Goal: Check status: Check status

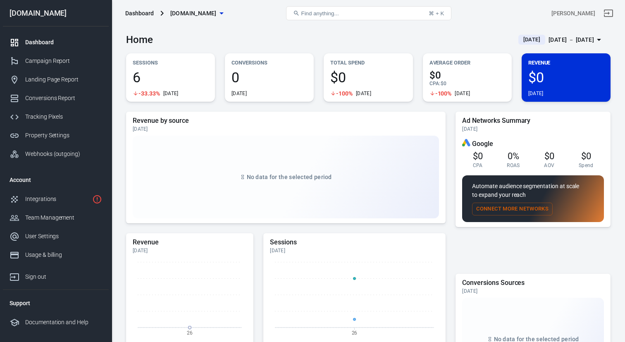
click at [524, 38] on span "Today" at bounding box center [532, 40] width 24 height 8
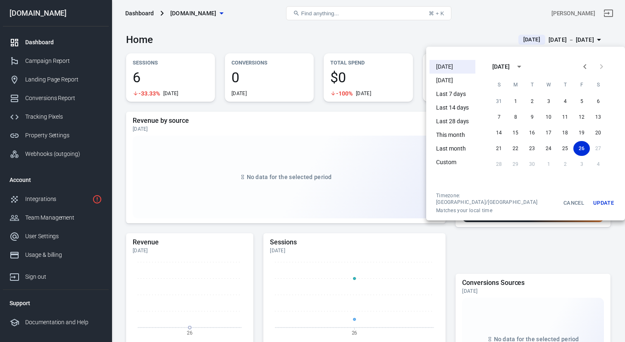
click at [456, 82] on li "Yesterday" at bounding box center [453, 81] width 46 height 14
click at [454, 92] on li "Last 7 days" at bounding box center [453, 94] width 46 height 14
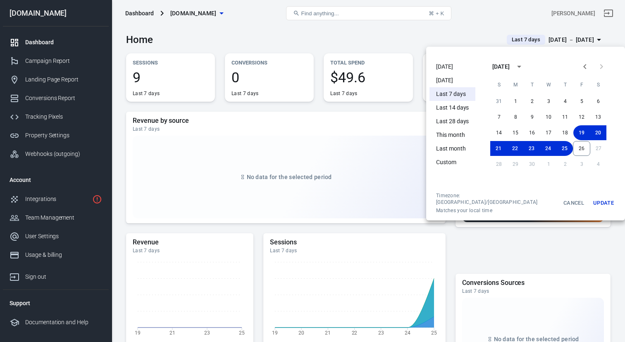
click at [445, 69] on li "Today" at bounding box center [453, 67] width 46 height 14
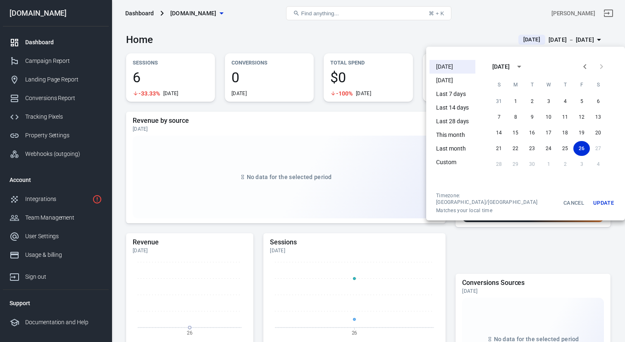
click at [457, 31] on div at bounding box center [312, 171] width 625 height 342
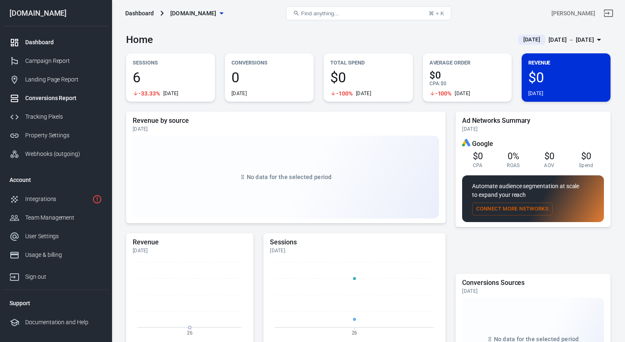
click at [47, 96] on div "Conversions Report" at bounding box center [63, 98] width 77 height 9
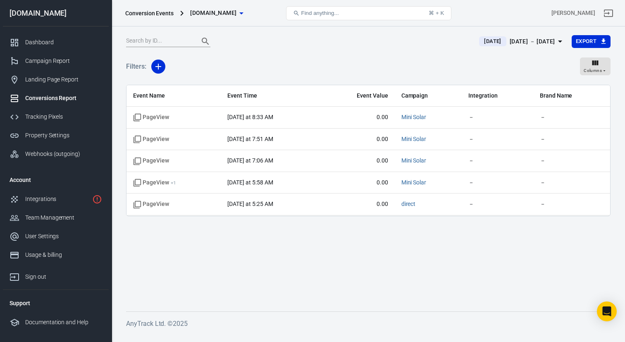
click at [515, 42] on div "Sep 26 － Sep 26, 2025" at bounding box center [532, 41] width 45 height 10
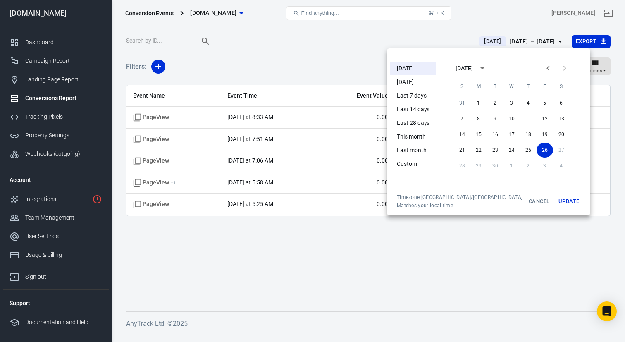
click at [415, 84] on li "Yesterday" at bounding box center [413, 82] width 46 height 14
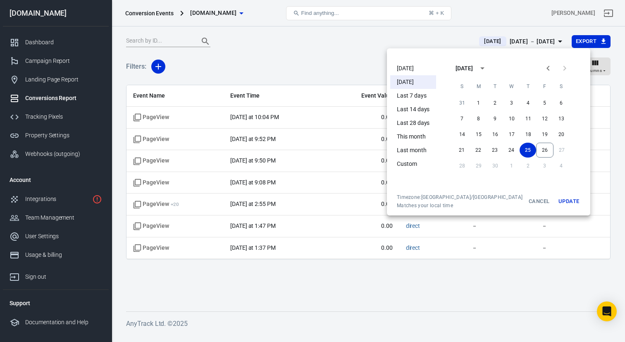
click at [319, 286] on div at bounding box center [312, 171] width 625 height 342
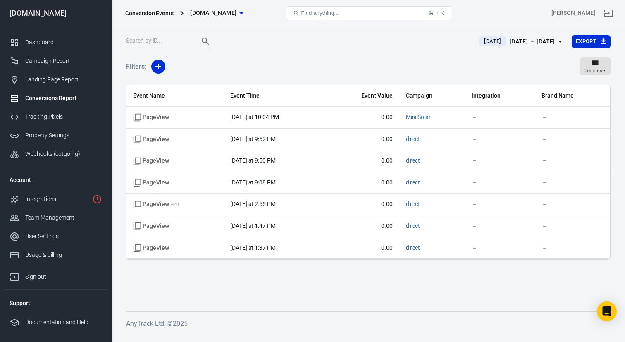
click at [481, 43] on span "Yesterday" at bounding box center [493, 41] width 24 height 8
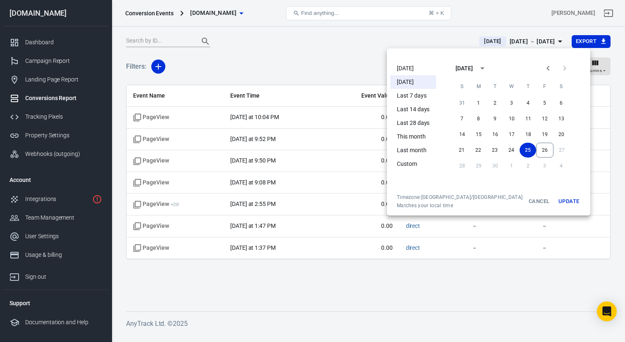
click at [410, 69] on li "Today" at bounding box center [413, 69] width 46 height 14
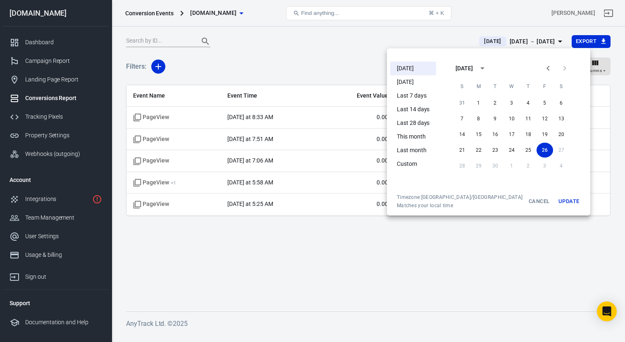
click at [336, 268] on div at bounding box center [312, 171] width 625 height 342
